Goal: Find specific page/section: Find specific page/section

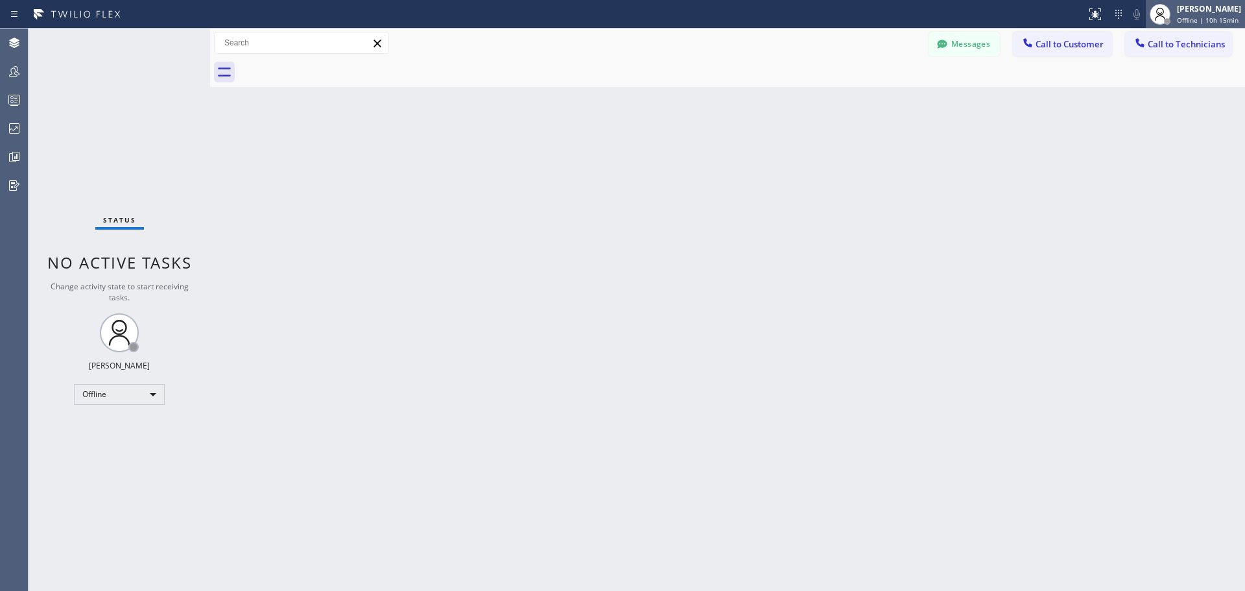
click at [1200, 21] on span "Offline | 10h 15min" at bounding box center [1208, 20] width 62 height 9
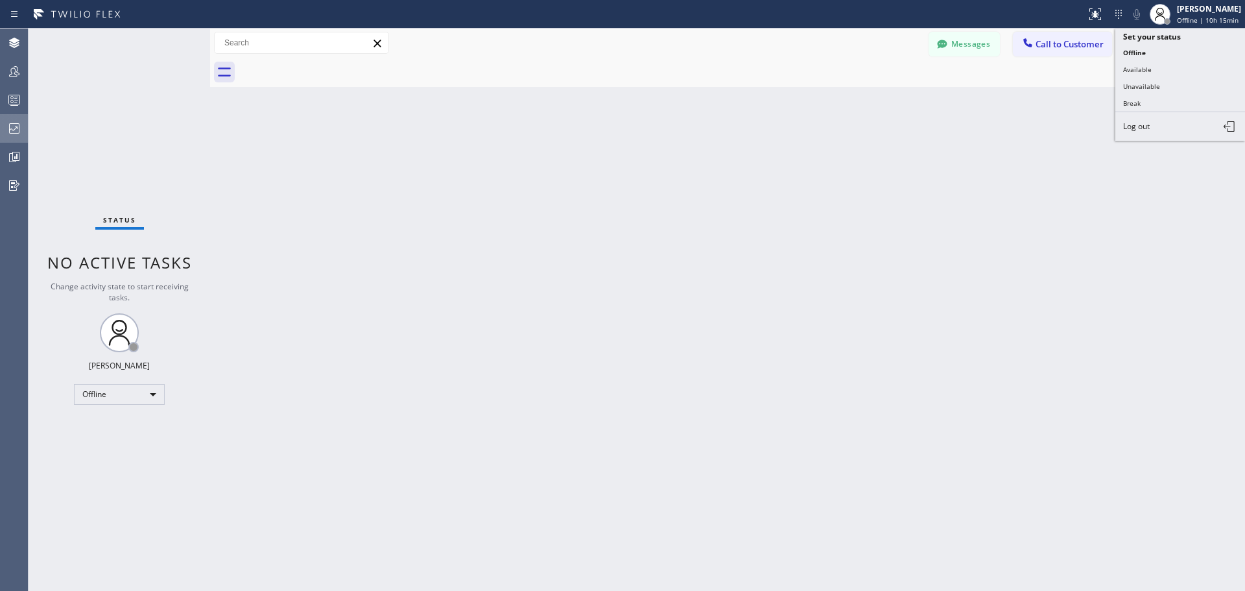
click at [14, 132] on icon at bounding box center [14, 129] width 16 height 16
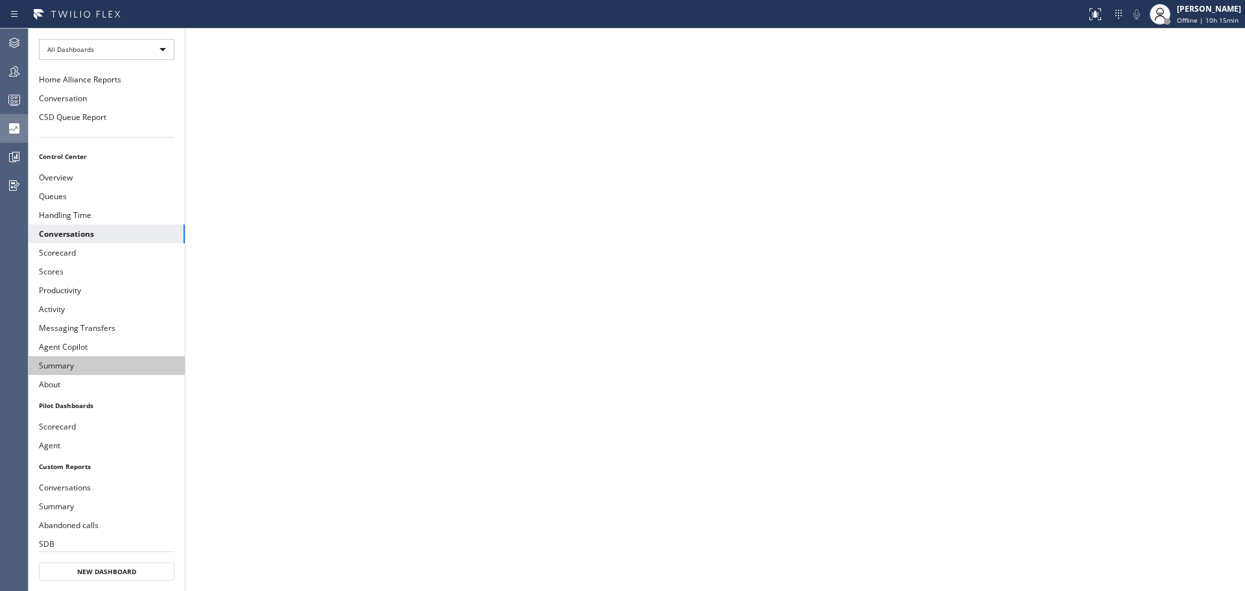
click at [113, 365] on button "Summary" at bounding box center [107, 365] width 156 height 19
click at [12, 41] on icon at bounding box center [14, 43] width 16 height 16
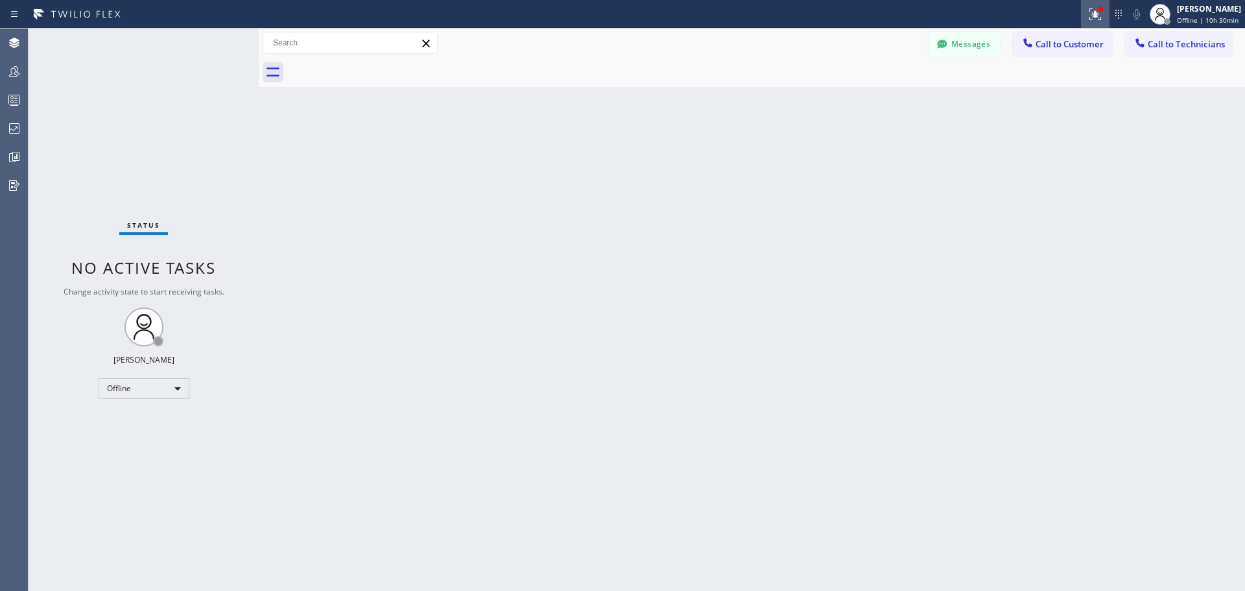
click at [1094, 8] on icon at bounding box center [1095, 14] width 16 height 16
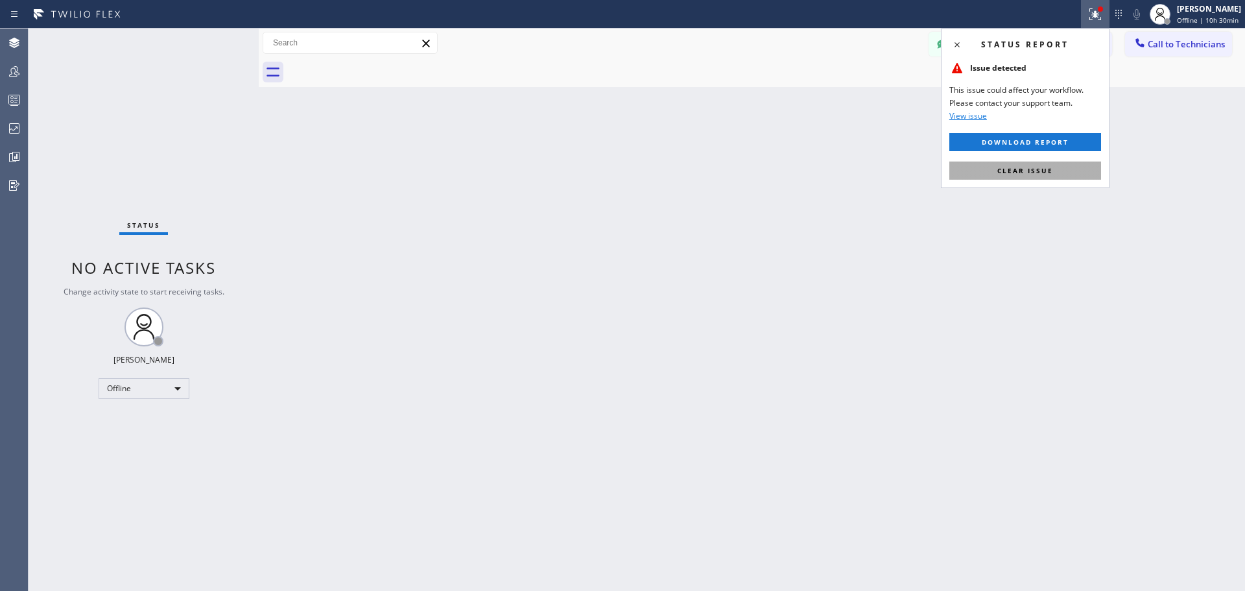
click at [1036, 169] on span "Clear issue" at bounding box center [1025, 170] width 56 height 9
